Goal: Find specific page/section: Find specific page/section

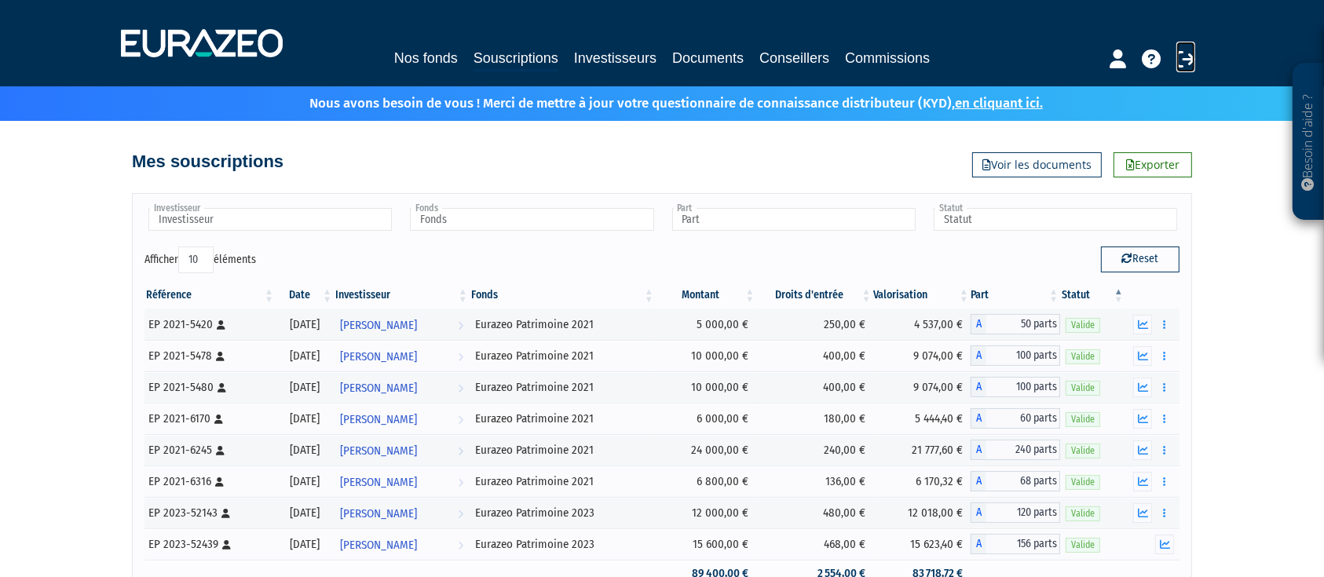
click at [1190, 56] on icon at bounding box center [1186, 58] width 19 height 19
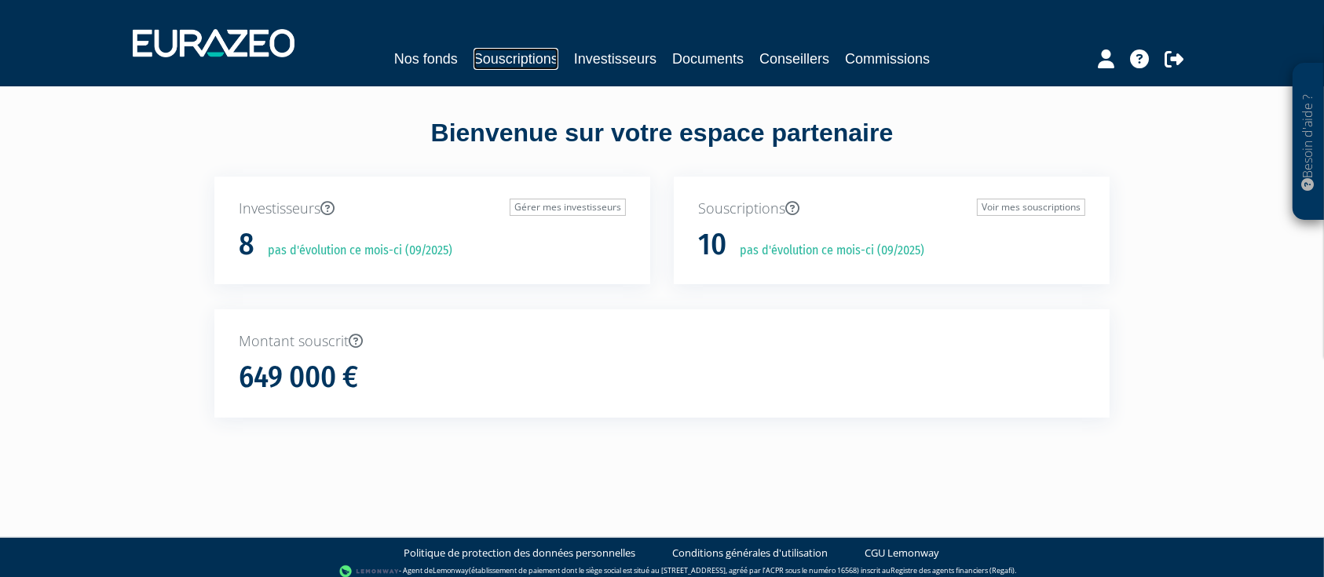
click at [505, 56] on link "Souscriptions" at bounding box center [516, 59] width 85 height 22
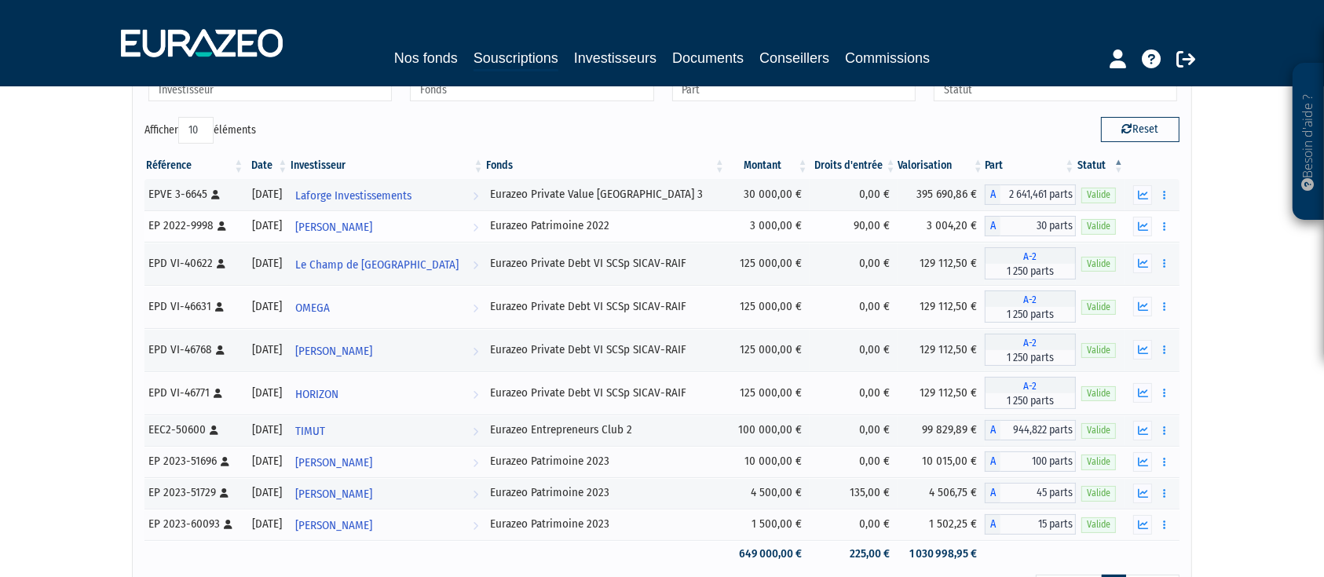
scroll to position [92, 0]
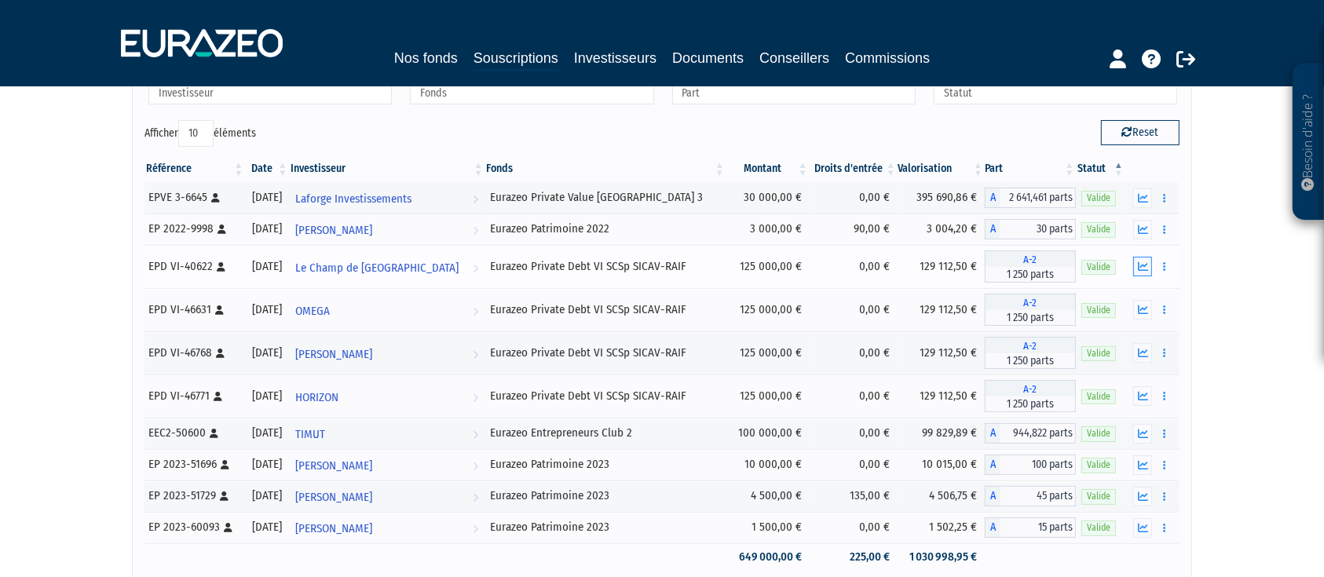
click at [1149, 265] on button "button" at bounding box center [1142, 267] width 19 height 20
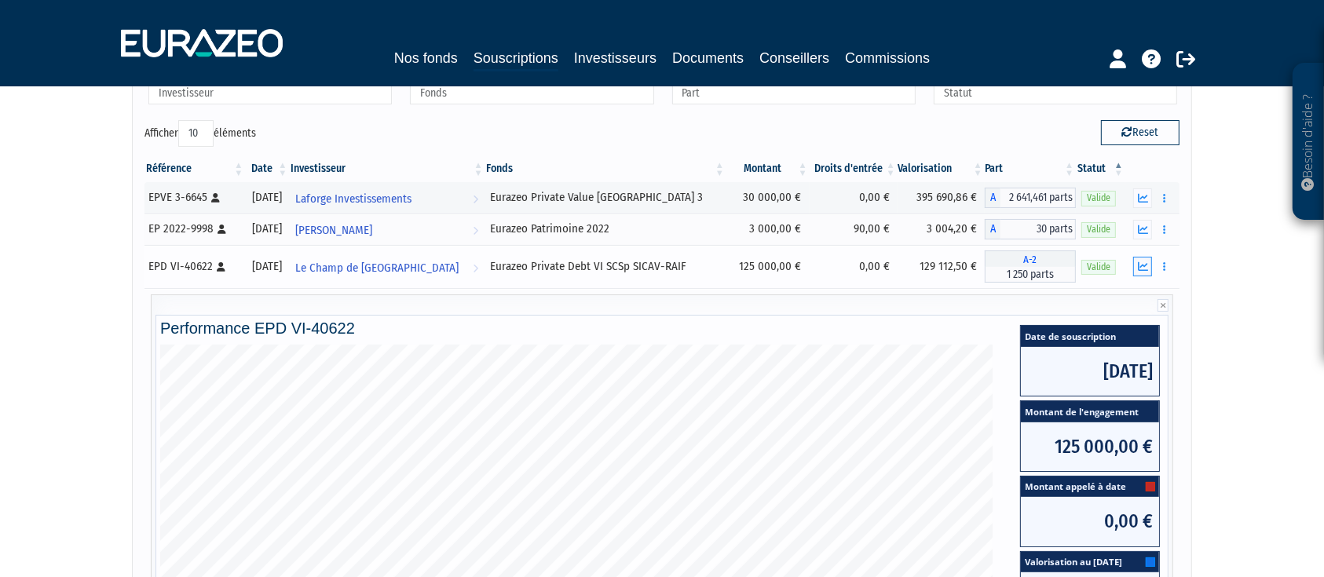
click at [1149, 265] on button "button" at bounding box center [1142, 267] width 19 height 20
